Goal: Information Seeking & Learning: Find specific fact

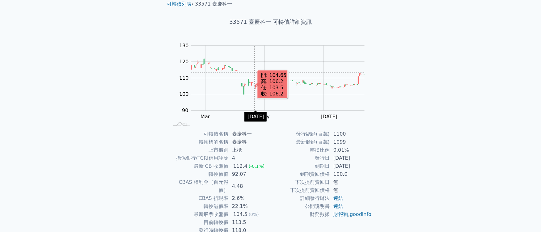
scroll to position [54, 0]
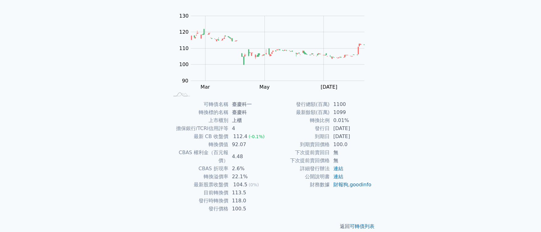
drag, startPoint x: 356, startPoint y: 135, endPoint x: 326, endPoint y: 138, distance: 29.5
click at [326, 138] on tr "到期日 [DATE]" at bounding box center [321, 137] width 101 height 8
click at [326, 138] on td "到期日" at bounding box center [300, 137] width 59 height 8
drag, startPoint x: 361, startPoint y: 136, endPoint x: 326, endPoint y: 138, distance: 35.3
click at [326, 138] on tr "到期日 [DATE]" at bounding box center [321, 137] width 101 height 8
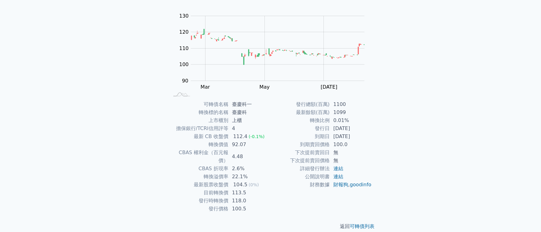
click at [326, 138] on td "到期日" at bounding box center [300, 137] width 59 height 8
drag, startPoint x: 244, startPoint y: 185, endPoint x: 231, endPoint y: 185, distance: 13.6
click at [233, 189] on td "113.5" at bounding box center [250, 193] width 42 height 8
click at [231, 189] on td "113.5" at bounding box center [250, 193] width 42 height 8
drag, startPoint x: 246, startPoint y: 193, endPoint x: 226, endPoint y: 193, distance: 19.5
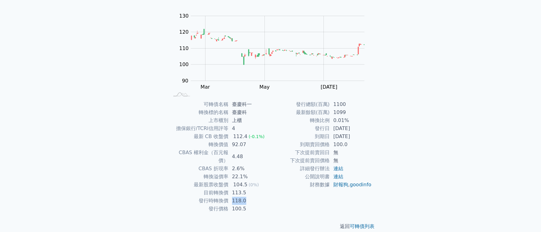
click at [227, 197] on tr "發行時轉換價 118.0" at bounding box center [219, 201] width 101 height 8
click at [226, 197] on td "發行時轉換價" at bounding box center [198, 201] width 59 height 8
